Goal: Transaction & Acquisition: Book appointment/travel/reservation

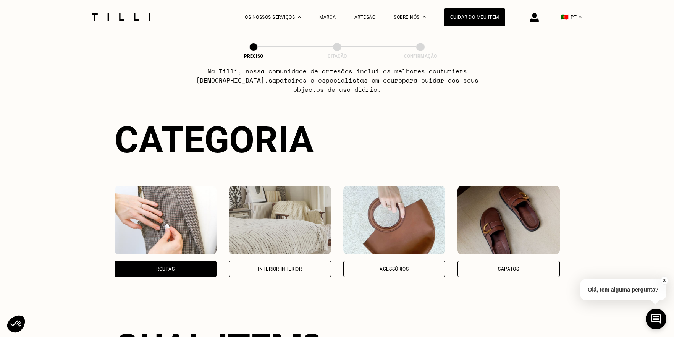
scroll to position [37, 0]
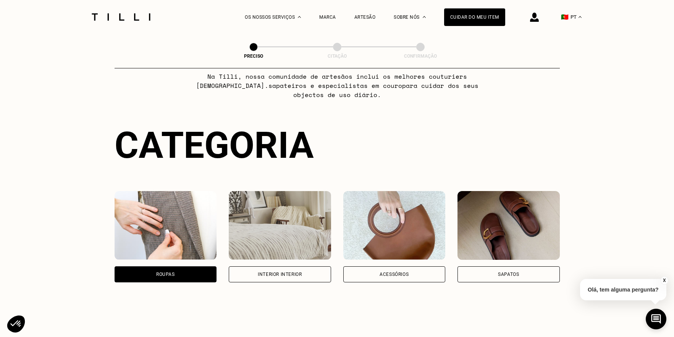
click at [399, 274] on div "Acessórios" at bounding box center [393, 274] width 29 height 5
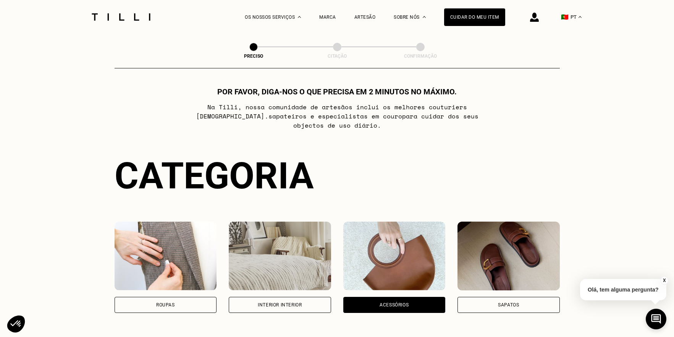
scroll to position [0, 0]
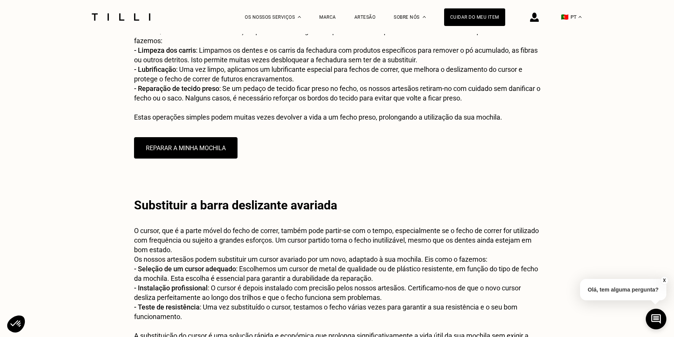
scroll to position [655, 0]
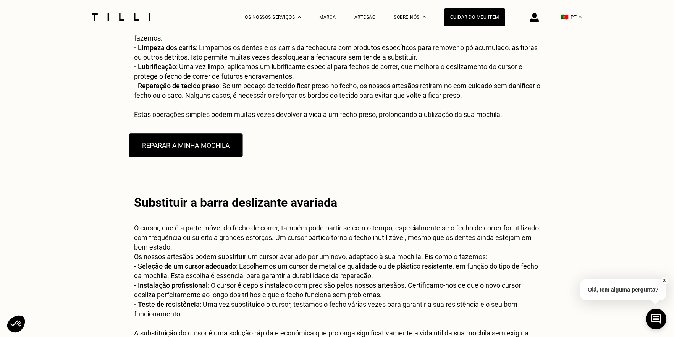
click at [199, 146] on button "REPARAR A MINHA MOCHILA" at bounding box center [186, 145] width 114 height 24
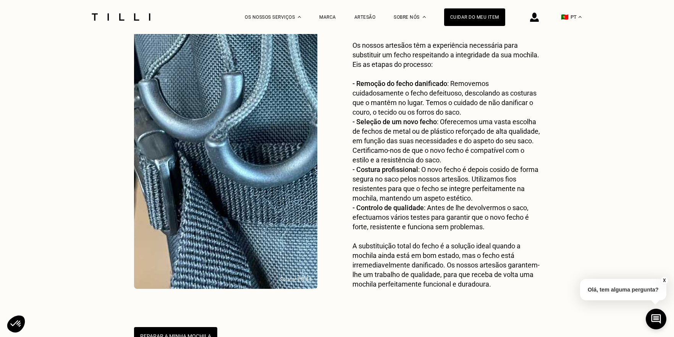
scroll to position [1275, 0]
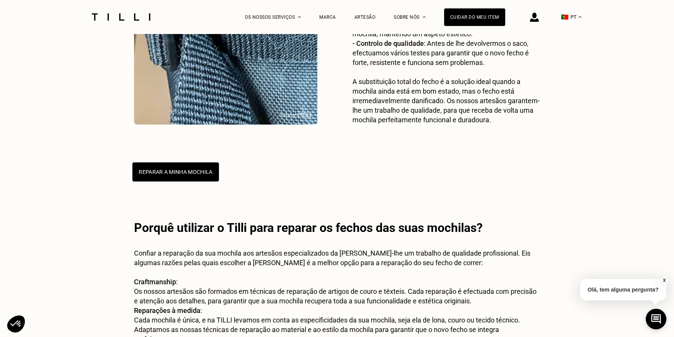
click at [175, 175] on button "REPARAR A MINHA MOCHILA" at bounding box center [175, 171] width 87 height 19
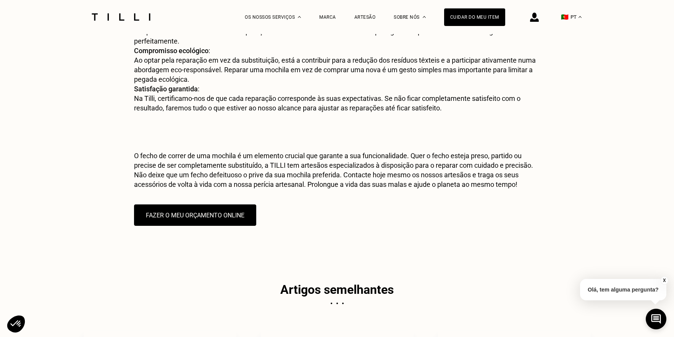
scroll to position [1570, 0]
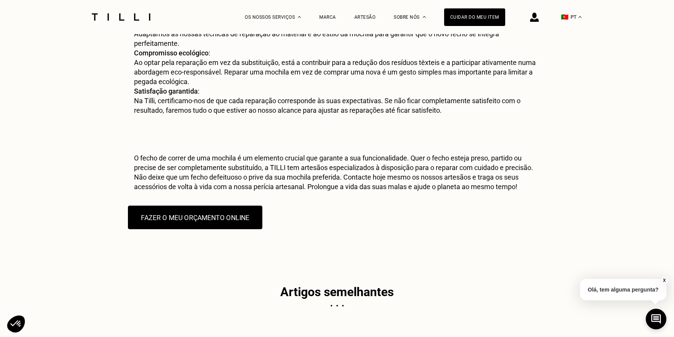
click at [218, 216] on button "FAZER O MEU ORÇAMENTO ONLINE" at bounding box center [195, 217] width 134 height 24
